Goal: Task Accomplishment & Management: Manage account settings

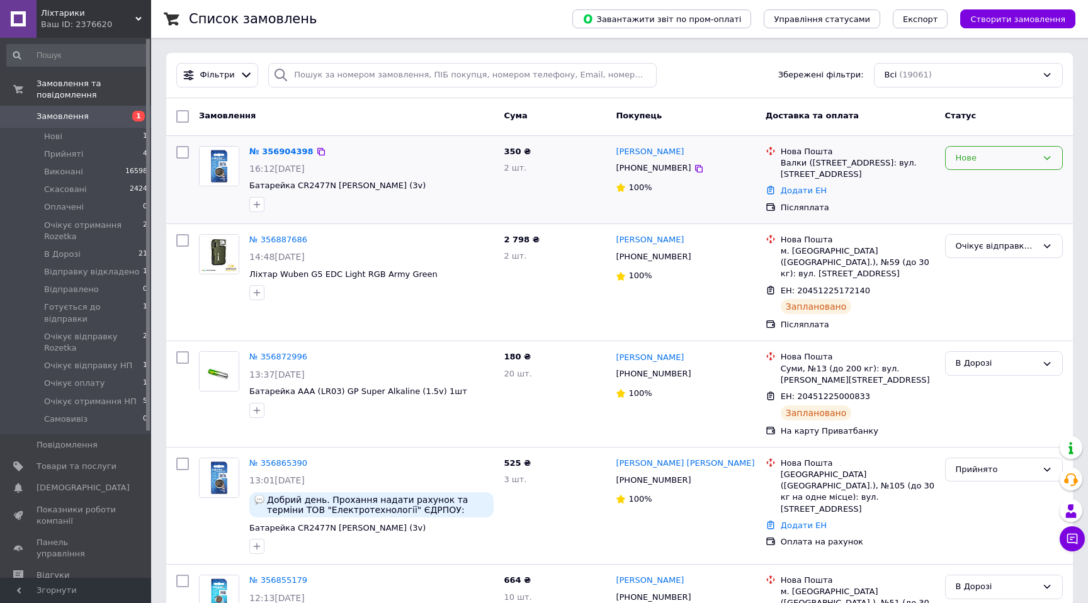
click at [997, 160] on div "Нове" at bounding box center [996, 158] width 81 height 13
click at [974, 183] on li "Прийнято" at bounding box center [1004, 184] width 116 height 23
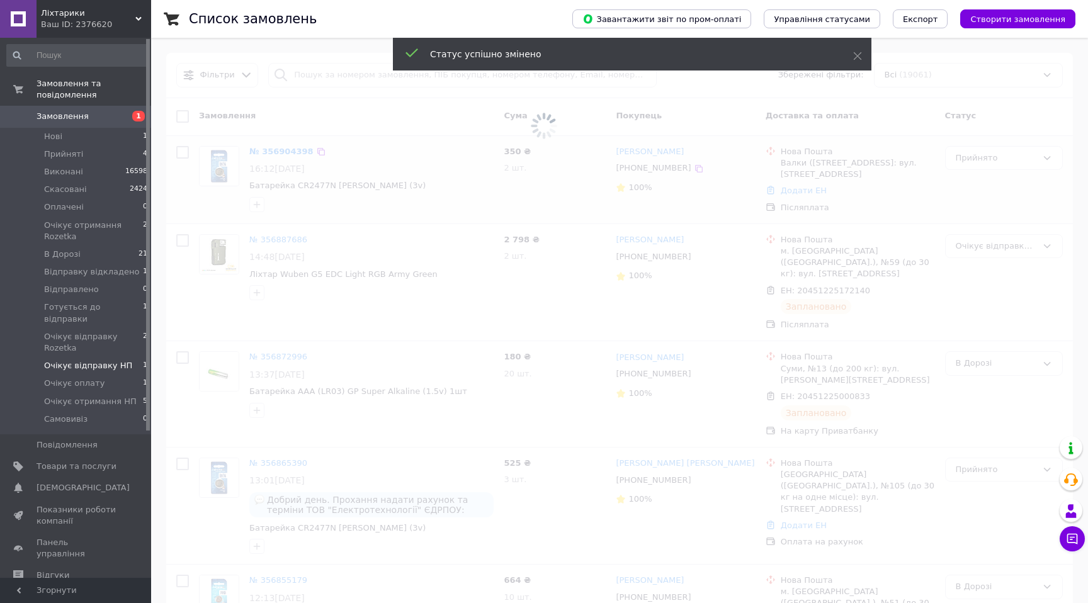
click at [108, 360] on span "Очікує відправку НП" at bounding box center [88, 365] width 88 height 11
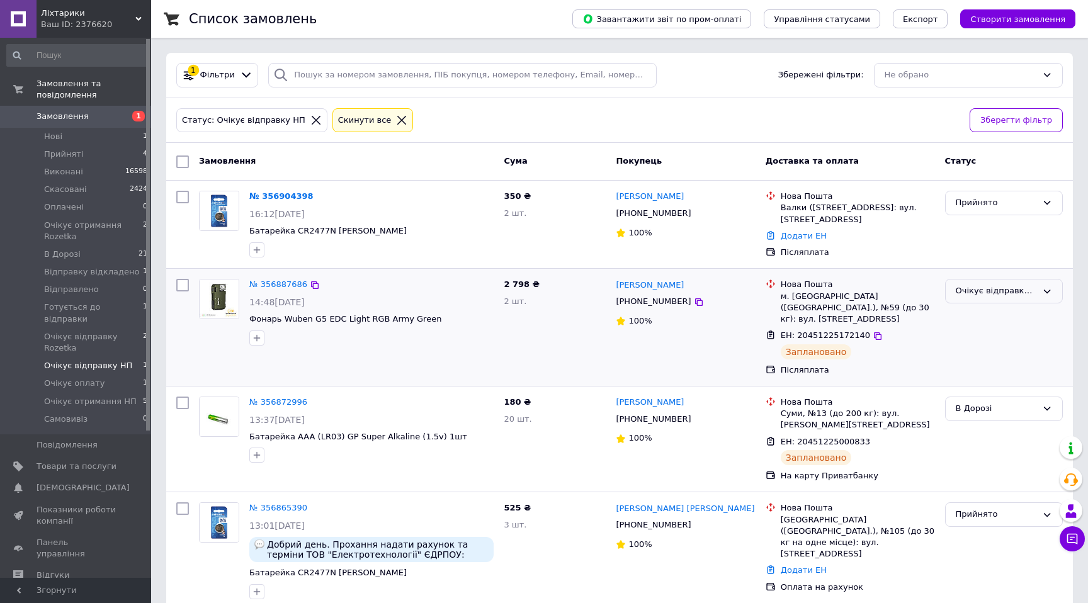
click at [995, 282] on div "Очікує відправку НП" at bounding box center [1004, 291] width 118 height 25
click at [978, 380] on li "В Дорозі" at bounding box center [1004, 379] width 116 height 23
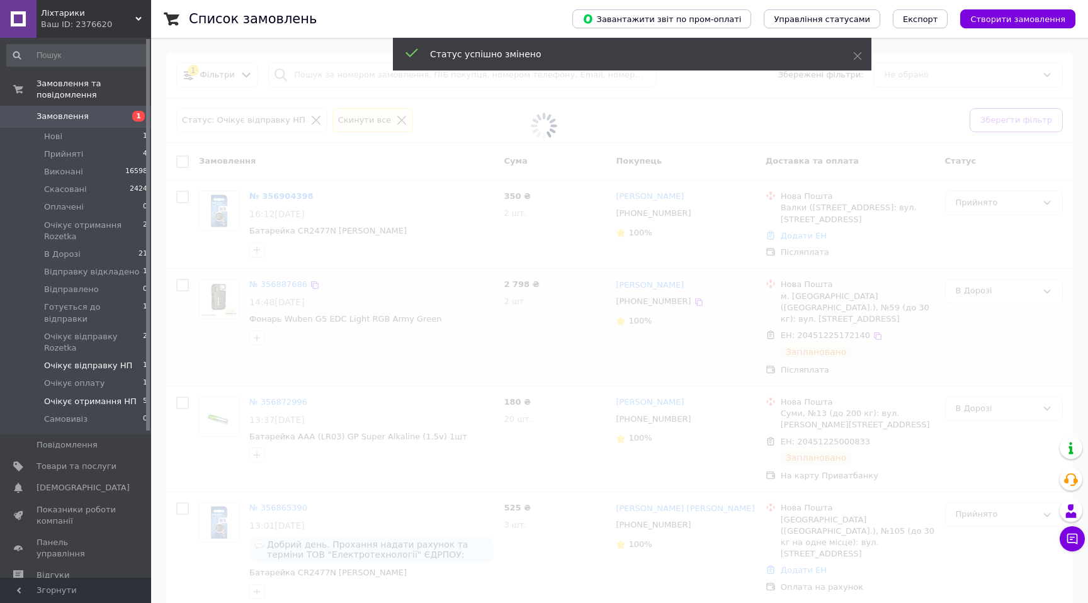
click at [96, 396] on span "Очікує отримання НП" at bounding box center [90, 401] width 93 height 11
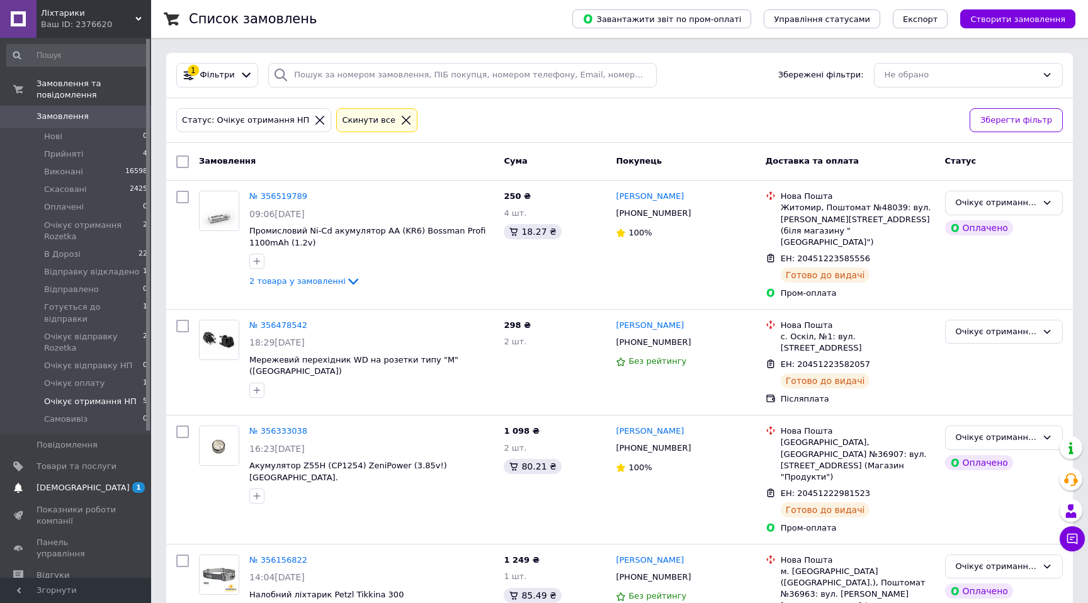
click at [105, 482] on span "[DEMOGRAPHIC_DATA]" at bounding box center [77, 487] width 80 height 11
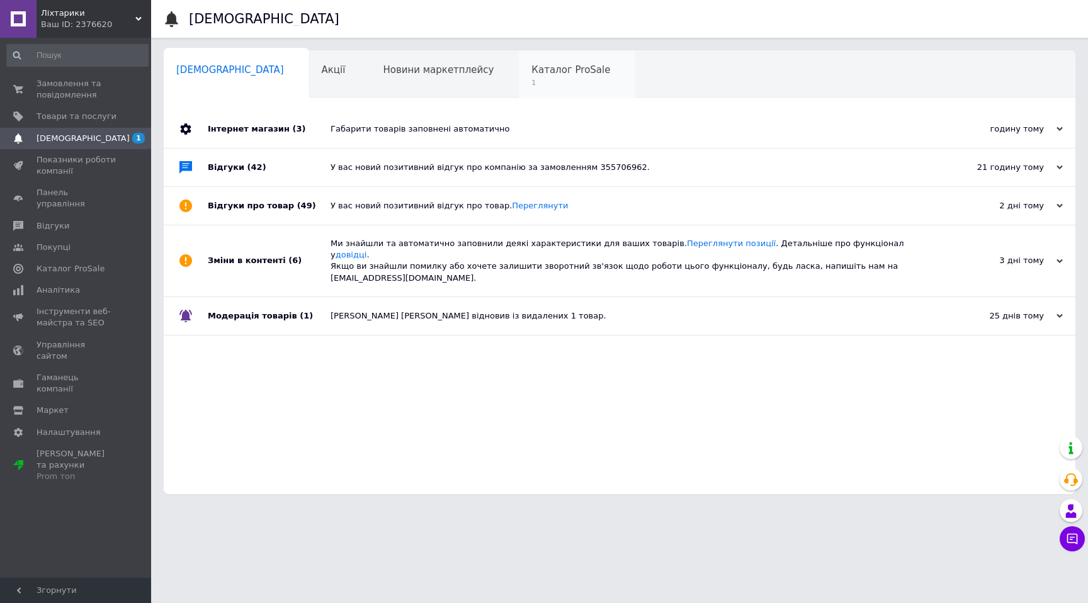
click at [531, 80] on span "1" at bounding box center [570, 82] width 79 height 9
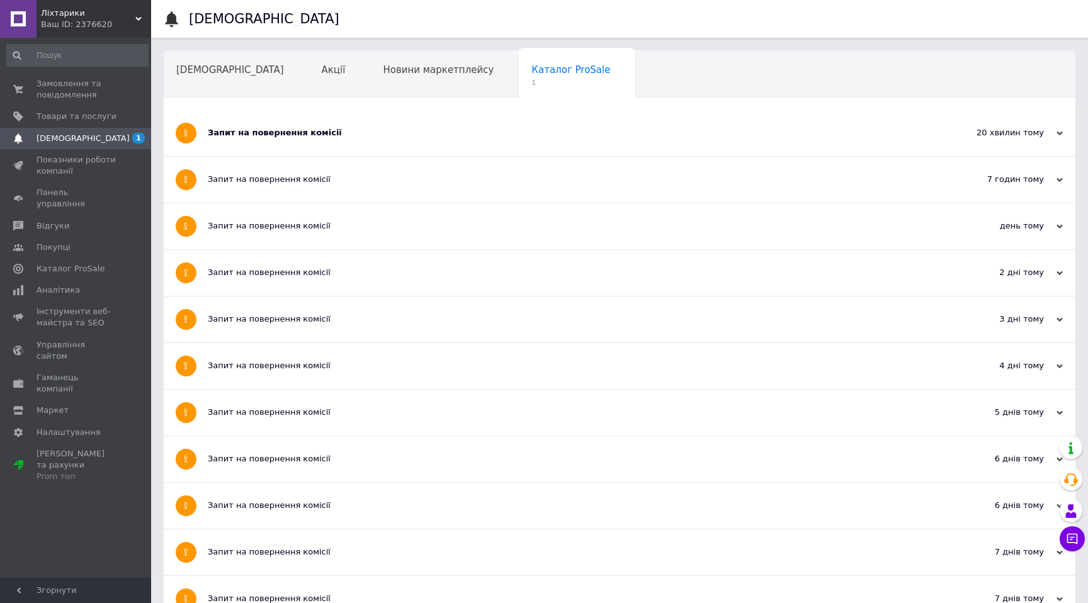
click at [371, 149] on div "Запит на повернення комісії" at bounding box center [572, 133] width 729 height 46
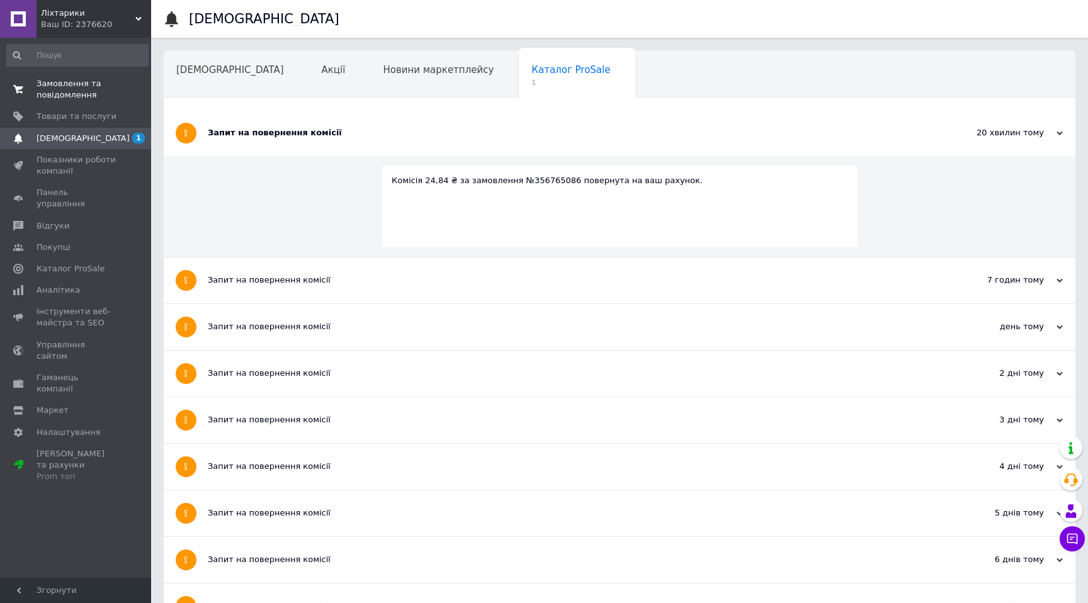
click at [95, 94] on span "Замовлення та повідомлення" at bounding box center [77, 89] width 80 height 23
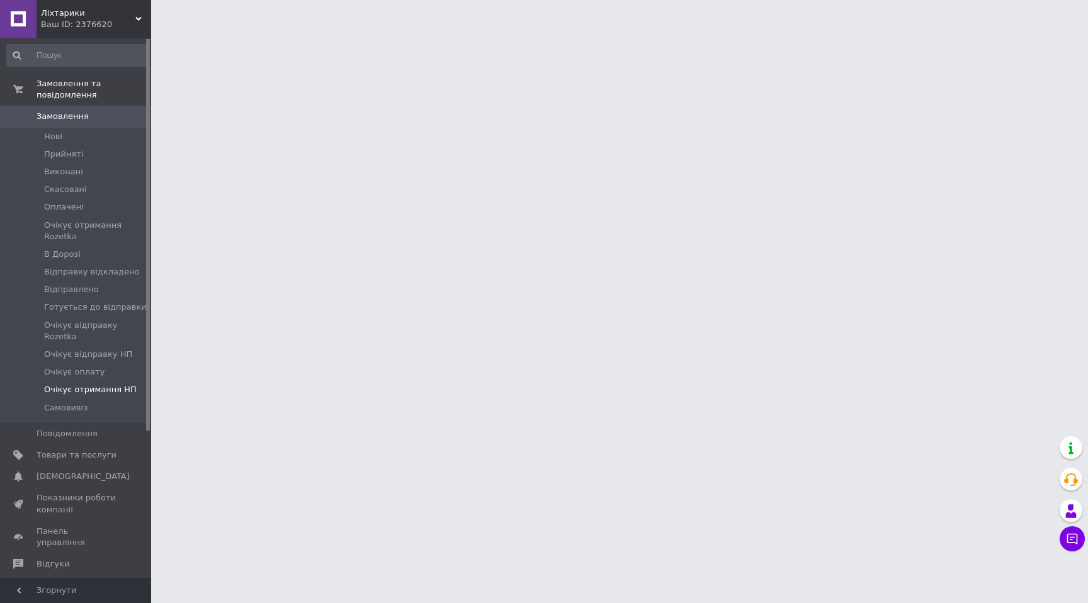
click at [97, 385] on span "Очікує отримання НП" at bounding box center [90, 389] width 93 height 11
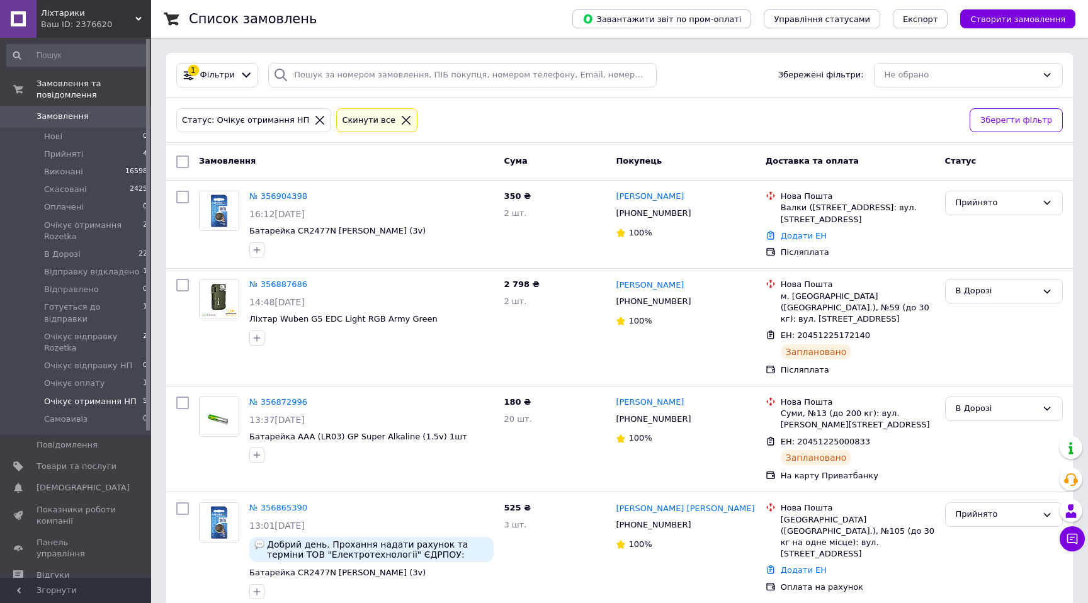
click at [99, 396] on span "Очікує отримання НП" at bounding box center [90, 401] width 93 height 11
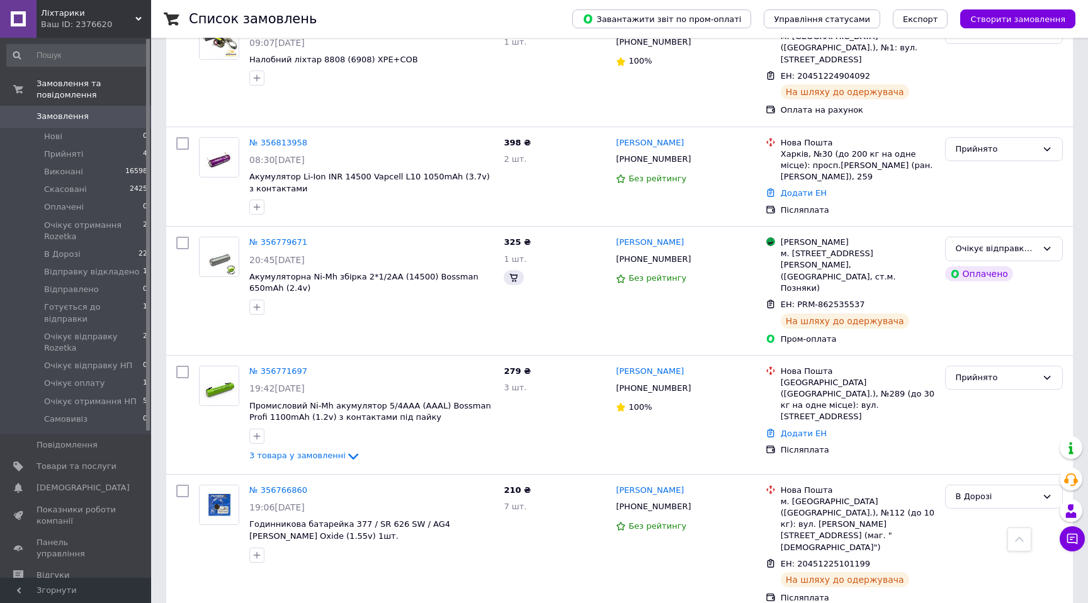
scroll to position [1648, 0]
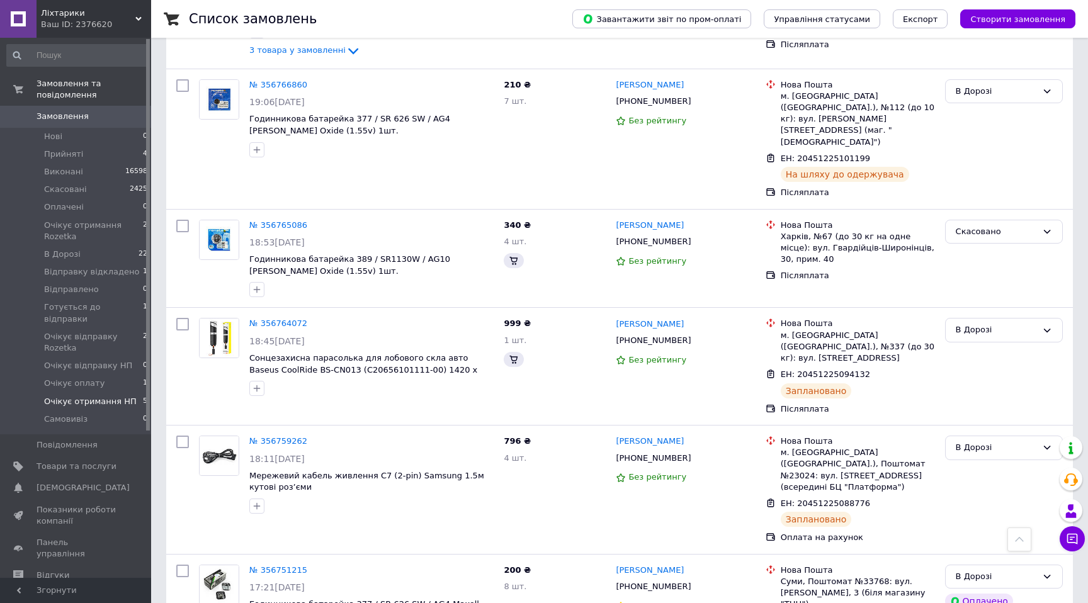
click at [99, 396] on span "Очікує отримання НП" at bounding box center [90, 401] width 93 height 11
click at [109, 303] on span "Готується до відправки" at bounding box center [93, 313] width 99 height 23
click at [107, 304] on span "Готується до відправки" at bounding box center [93, 313] width 99 height 23
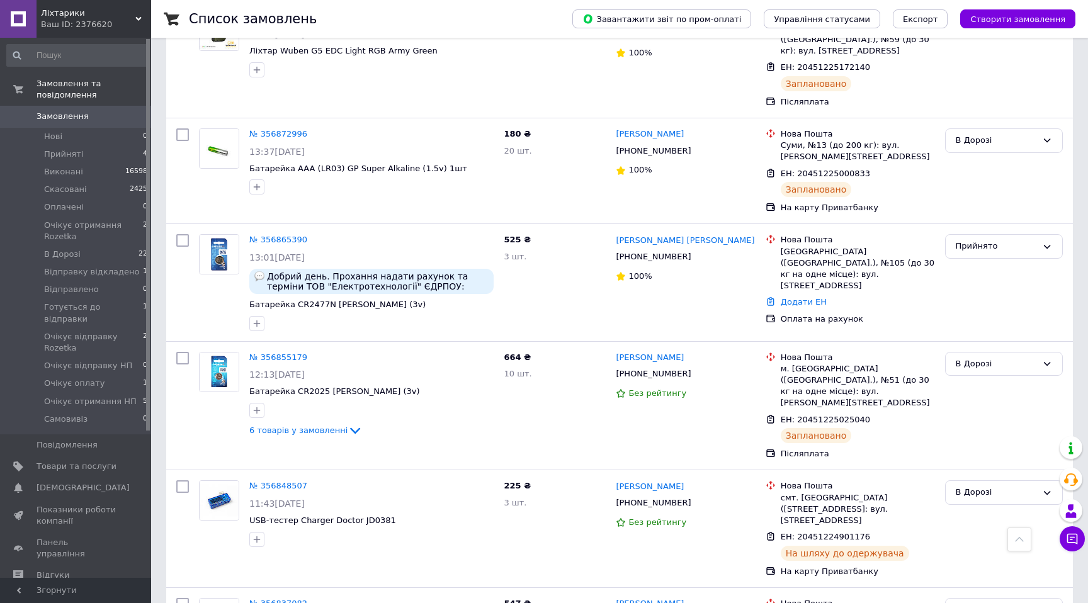
scroll to position [0, 0]
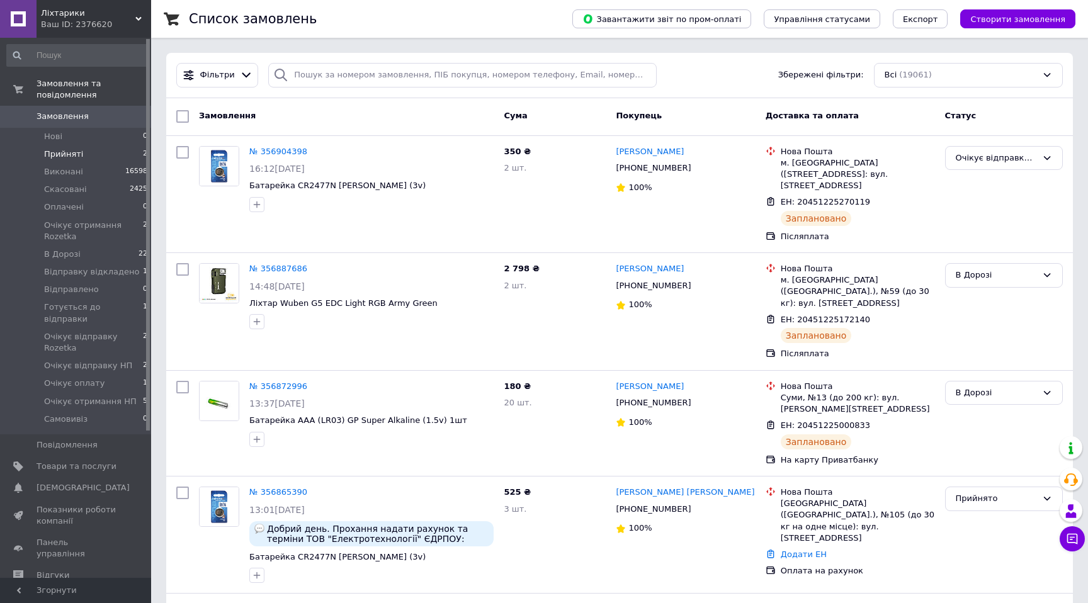
click at [88, 157] on li "Прийняті 2" at bounding box center [77, 154] width 155 height 18
